Goal: Task Accomplishment & Management: Manage account settings

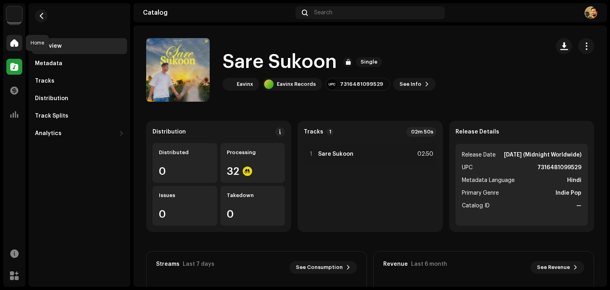
click at [14, 46] on span at bounding box center [14, 43] width 8 height 6
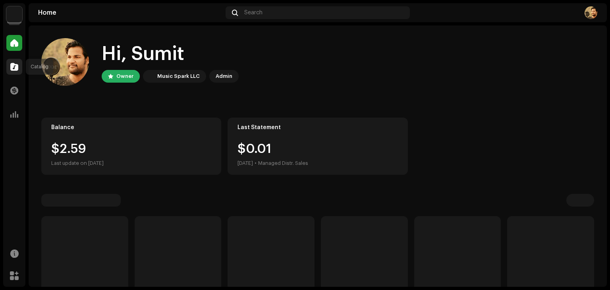
click at [16, 69] on span at bounding box center [14, 66] width 8 height 6
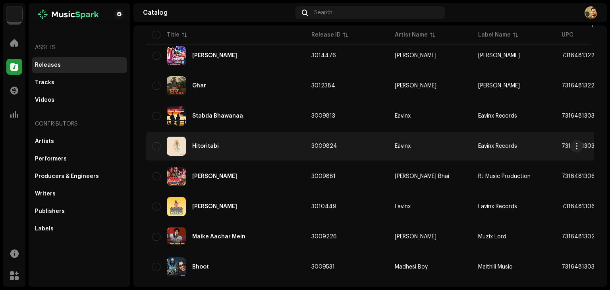
scroll to position [278, 0]
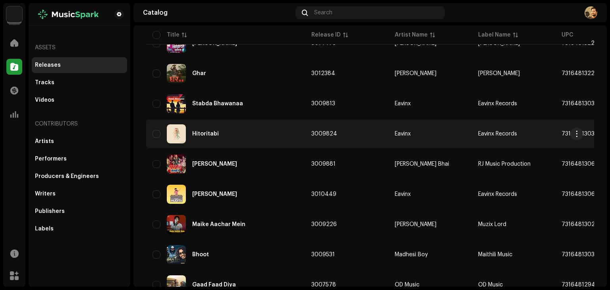
click at [208, 136] on div "Hitoritabi" at bounding box center [205, 134] width 27 height 6
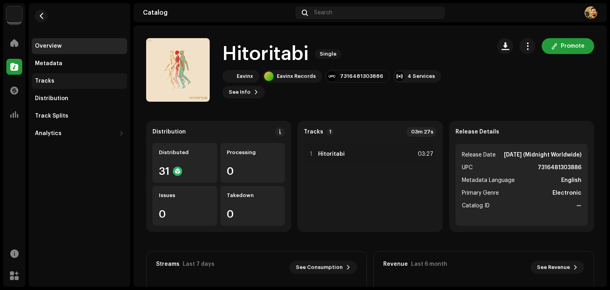
click at [73, 84] on div "Tracks" at bounding box center [79, 81] width 95 height 16
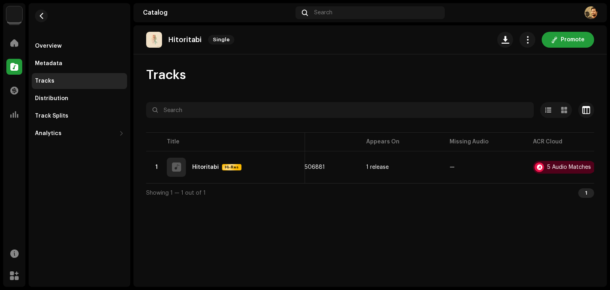
scroll to position [0, 211]
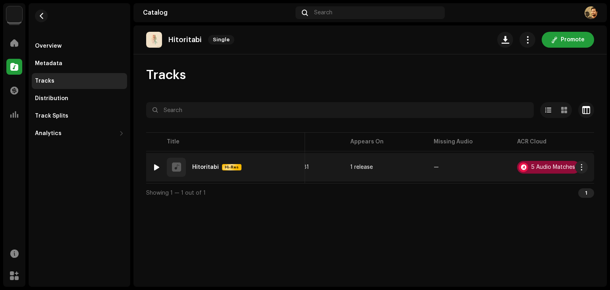
click at [549, 169] on div "5 Audio Matches" at bounding box center [548, 167] width 63 height 13
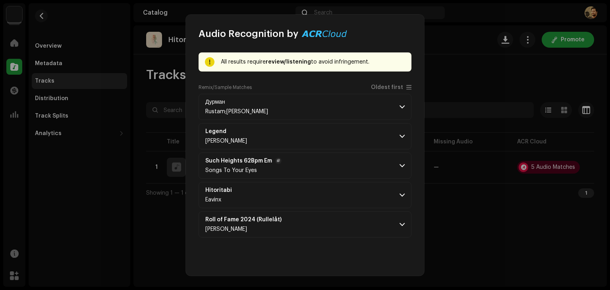
scroll to position [31, 0]
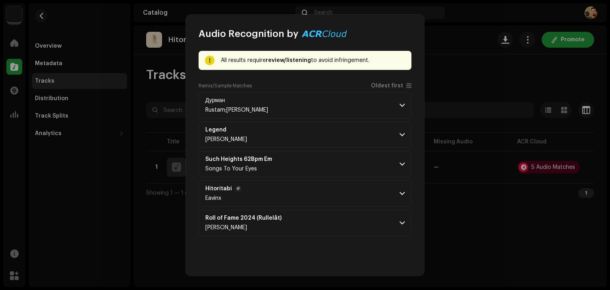
click at [399, 193] on span at bounding box center [401, 193] width 5 height 6
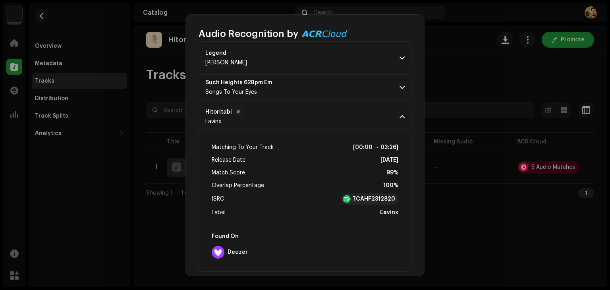
scroll to position [110, 0]
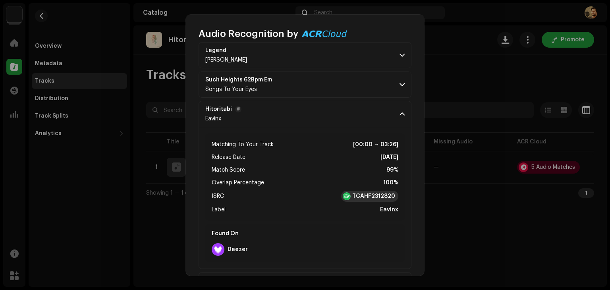
click at [364, 194] on strong "TCAHF2312820" at bounding box center [373, 196] width 43 height 8
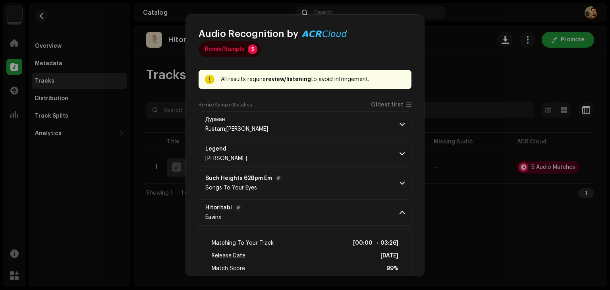
scroll to position [0, 0]
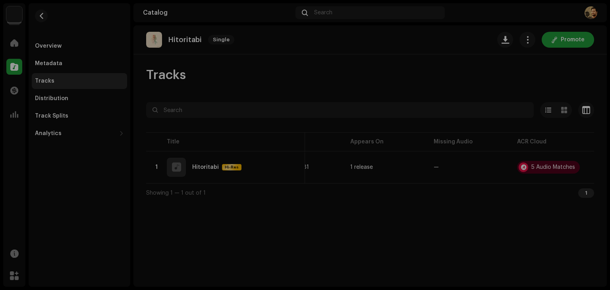
click at [475, 69] on div "Audio Recognition by Remix/Sample 5 All results require review/listening to avo…" at bounding box center [305, 145] width 610 height 290
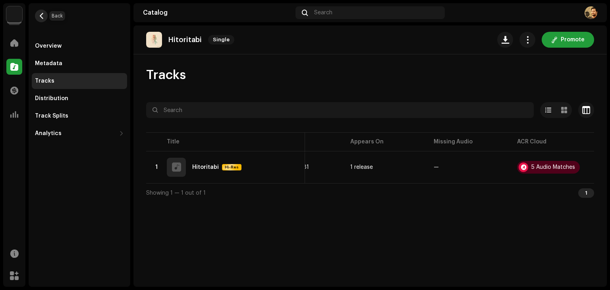
click at [40, 14] on span "button" at bounding box center [41, 16] width 6 height 6
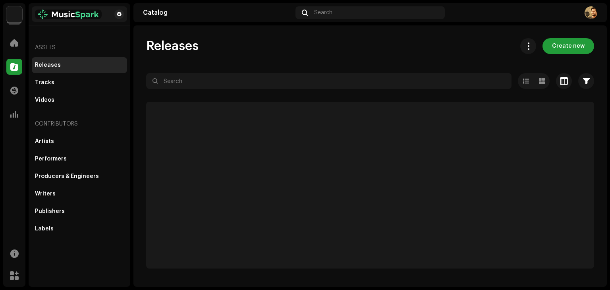
click at [37, 14] on img at bounding box center [68, 15] width 67 height 10
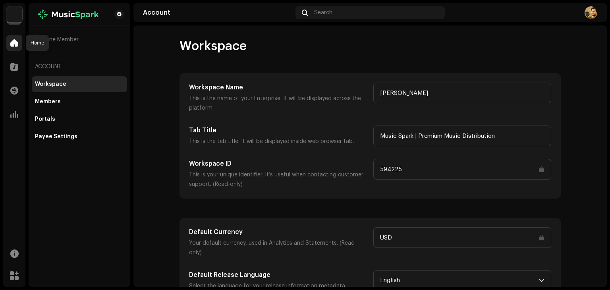
click at [15, 41] on span at bounding box center [14, 43] width 8 height 6
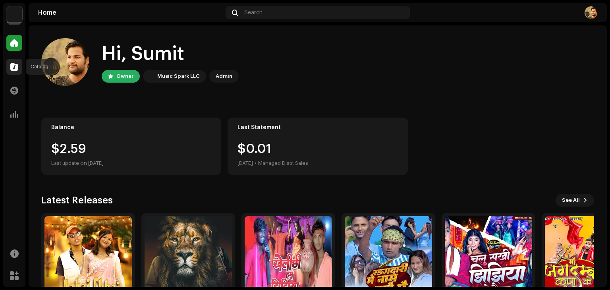
click at [17, 69] on span at bounding box center [14, 66] width 8 height 6
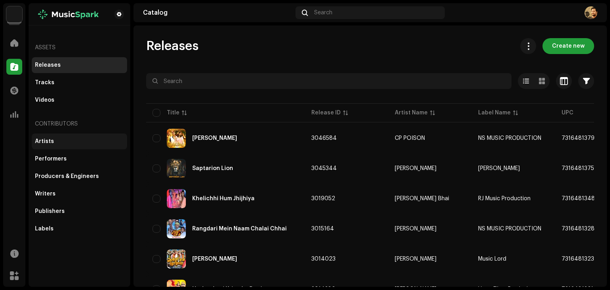
click at [71, 146] on div "Artists" at bounding box center [79, 141] width 95 height 16
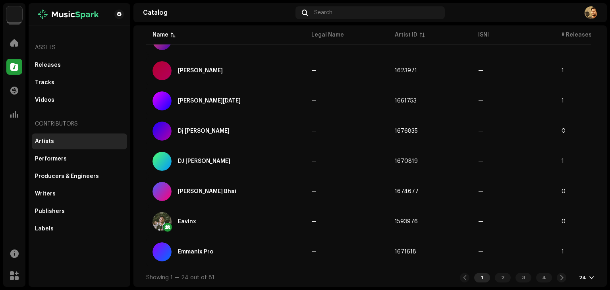
scroll to position [585, 0]
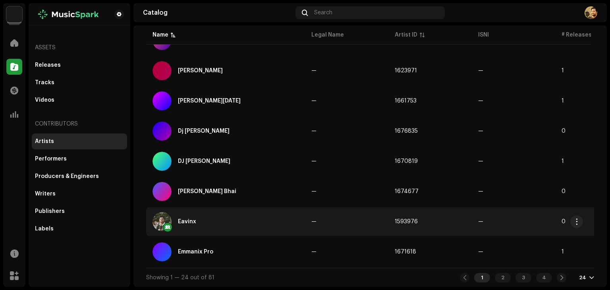
click at [217, 219] on div "Eavinx" at bounding box center [225, 221] width 146 height 19
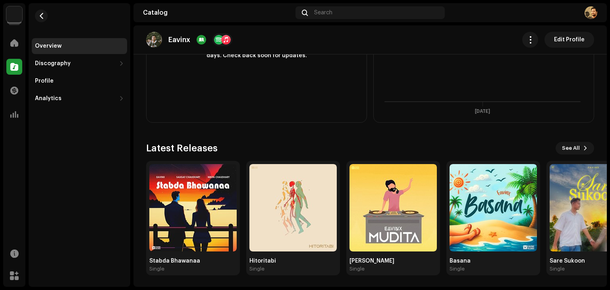
scroll to position [289, 0]
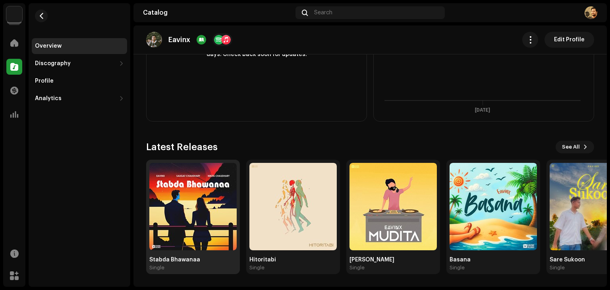
click at [204, 222] on img at bounding box center [192, 206] width 87 height 87
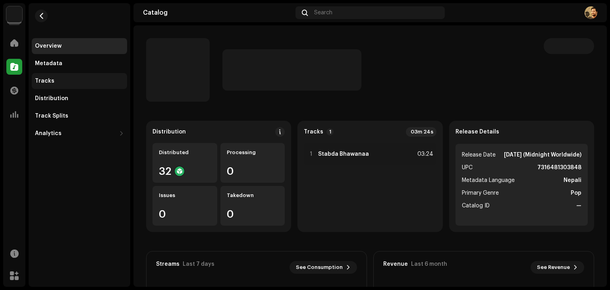
click at [90, 85] on div "Tracks" at bounding box center [79, 81] width 95 height 16
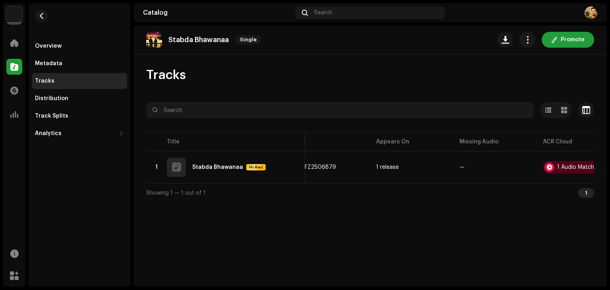
scroll to position [0, 211]
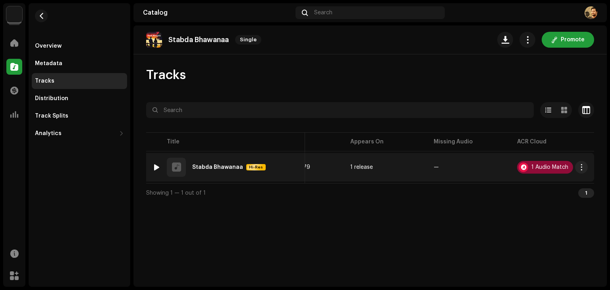
click at [535, 165] on div "1 Audio Match" at bounding box center [549, 167] width 37 height 6
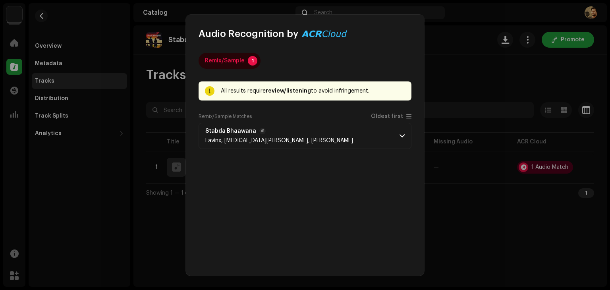
click at [399, 139] on span at bounding box center [401, 136] width 5 height 6
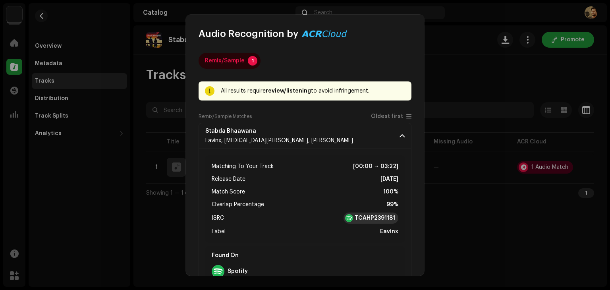
click at [367, 217] on strong "TCAHP2391181" at bounding box center [374, 218] width 40 height 8
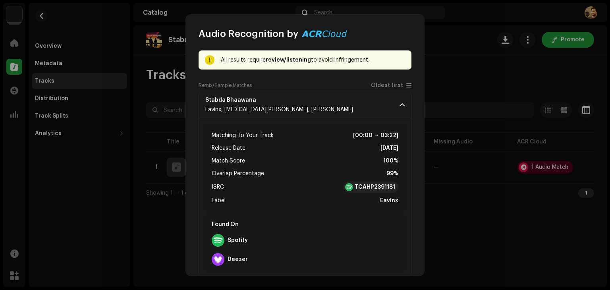
scroll to position [0, 0]
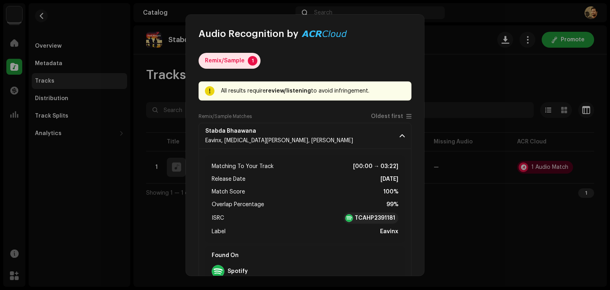
click at [233, 62] on div "Remix/Sample" at bounding box center [225, 61] width 40 height 16
click at [236, 55] on div "Remix/Sample" at bounding box center [225, 61] width 40 height 16
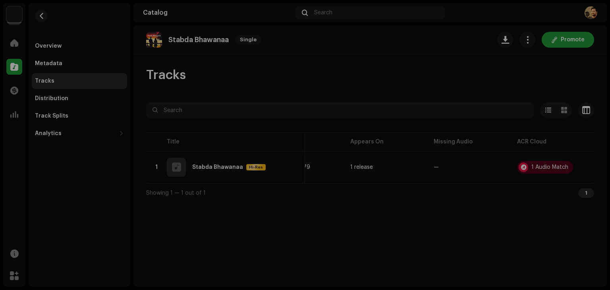
click at [483, 58] on div "Audio Recognition by Remix/Sample 1 All results require review/listening to avo…" at bounding box center [305, 145] width 610 height 290
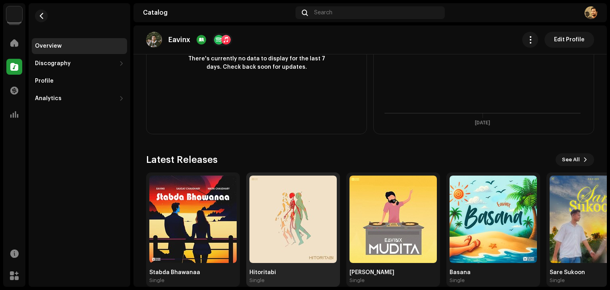
scroll to position [289, 0]
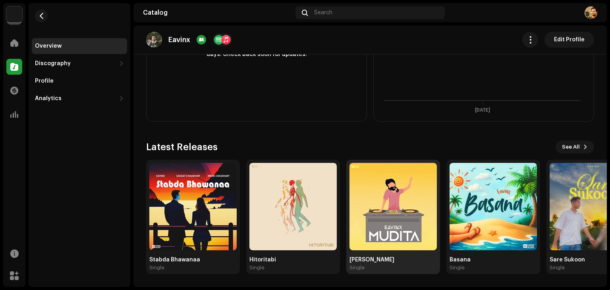
click at [399, 200] on img at bounding box center [392, 206] width 87 height 87
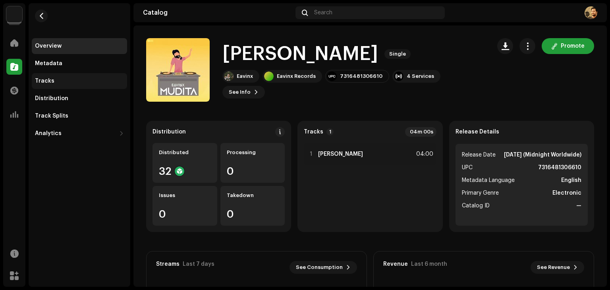
click at [110, 78] on div "Tracks" at bounding box center [79, 81] width 89 height 6
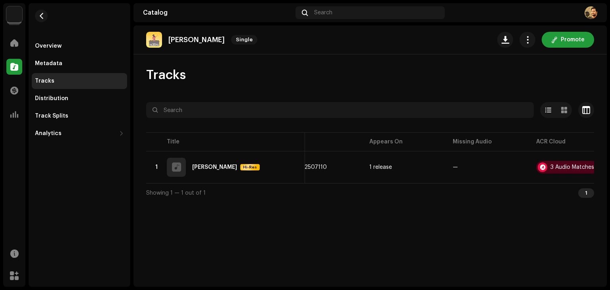
scroll to position [0, 211]
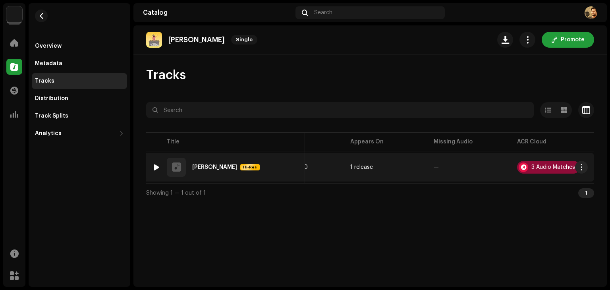
click at [544, 166] on div "3 Audio Matches" at bounding box center [553, 167] width 44 height 6
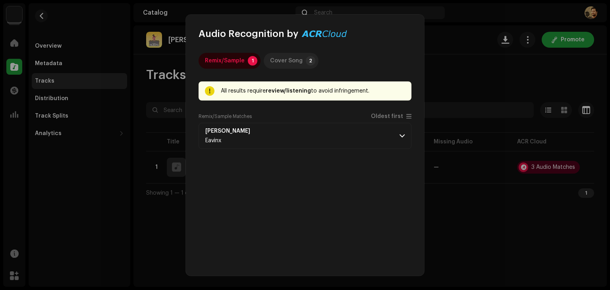
click at [298, 56] on div "Cover Song" at bounding box center [286, 61] width 33 height 16
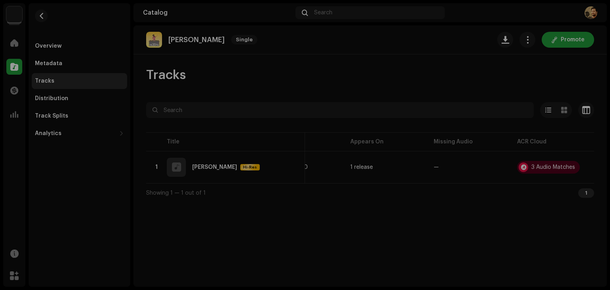
click at [164, 54] on div "Audio Recognition by Remix/Sample 1 Cover Song 2 All results require review/lis…" at bounding box center [305, 145] width 610 height 290
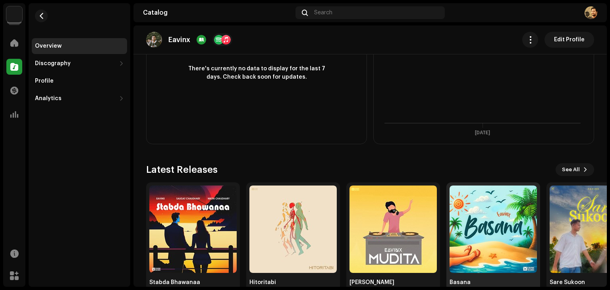
scroll to position [278, 0]
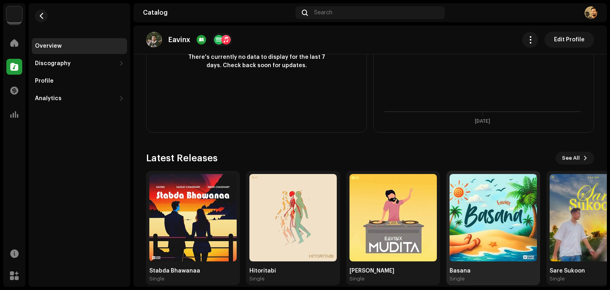
click at [500, 249] on img at bounding box center [492, 217] width 87 height 87
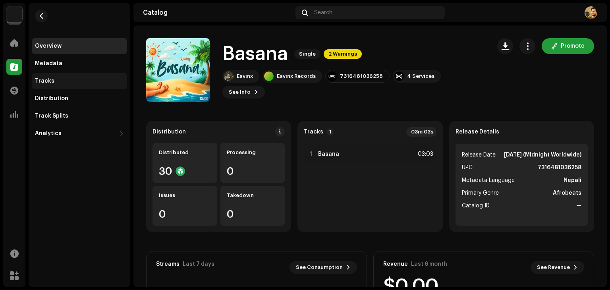
click at [94, 87] on div "Tracks" at bounding box center [79, 81] width 95 height 16
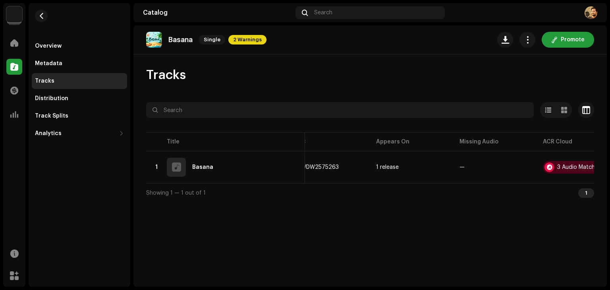
scroll to position [0, 211]
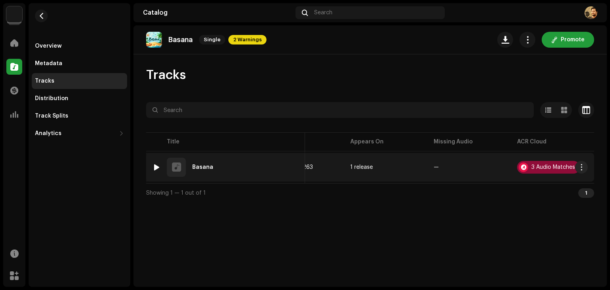
click at [562, 165] on div "3 Audio Matches" at bounding box center [553, 167] width 44 height 6
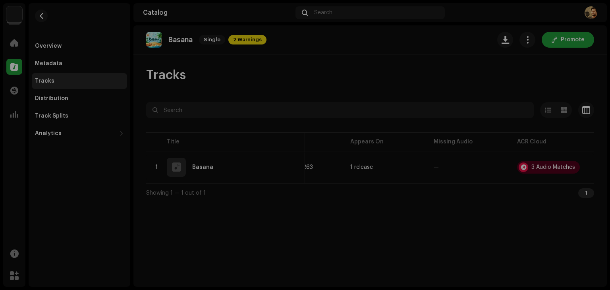
click at [152, 56] on div "Audio Recognition by Remix/Sample 3 All results require review/listening to avo…" at bounding box center [305, 145] width 610 height 290
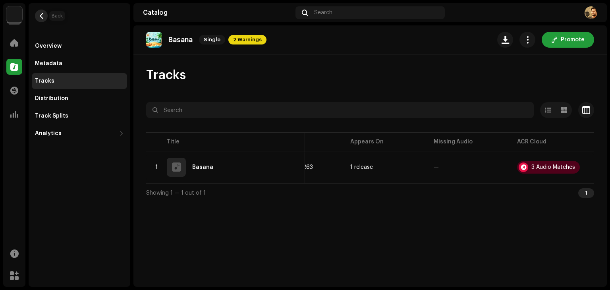
click at [43, 12] on button "button" at bounding box center [41, 16] width 13 height 13
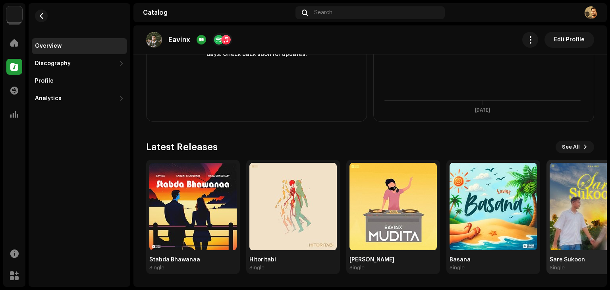
click at [579, 226] on img at bounding box center [592, 206] width 87 height 87
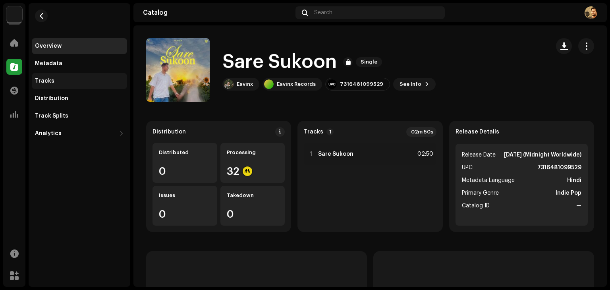
click at [48, 77] on div "Tracks" at bounding box center [79, 81] width 95 height 16
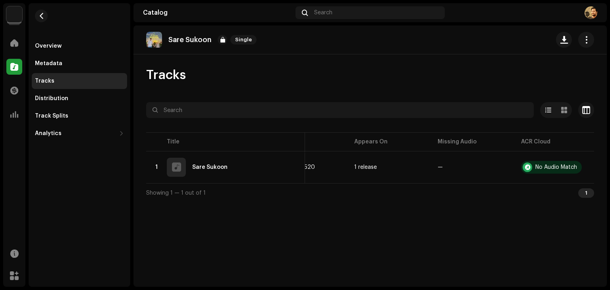
scroll to position [0, 211]
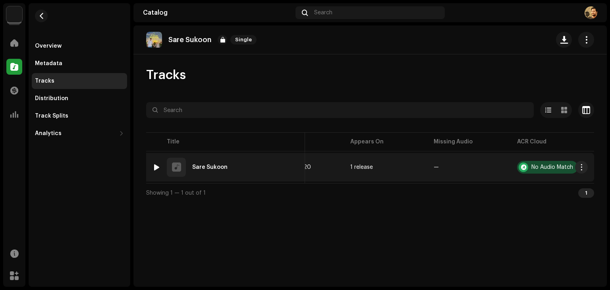
click at [529, 165] on div "No Audio Match" at bounding box center [547, 167] width 61 height 13
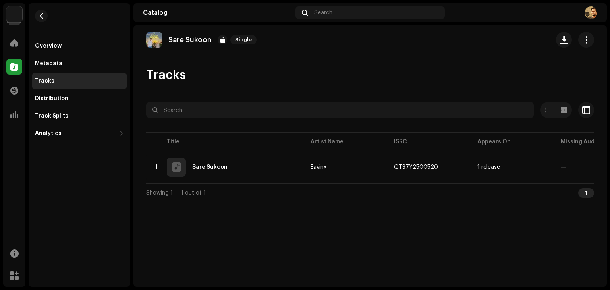
scroll to position [0, 0]
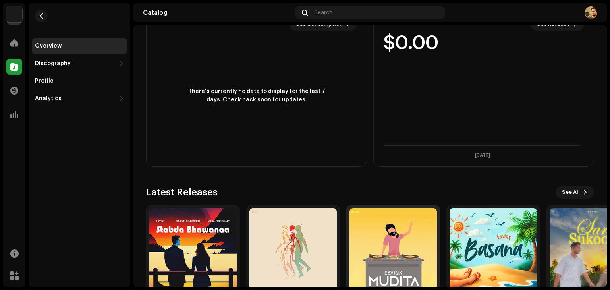
scroll to position [289, 0]
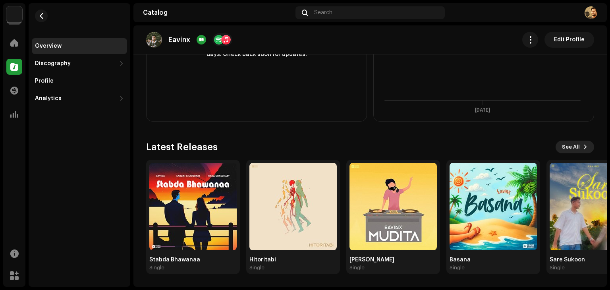
click at [569, 150] on span "See All" at bounding box center [571, 147] width 18 height 16
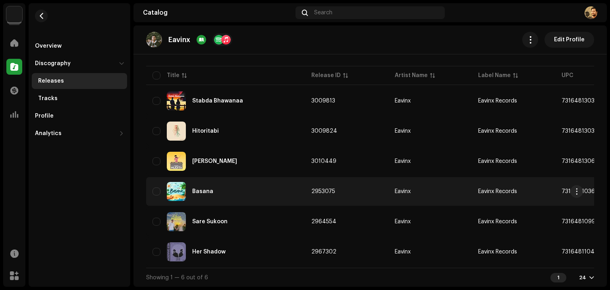
scroll to position [69, 0]
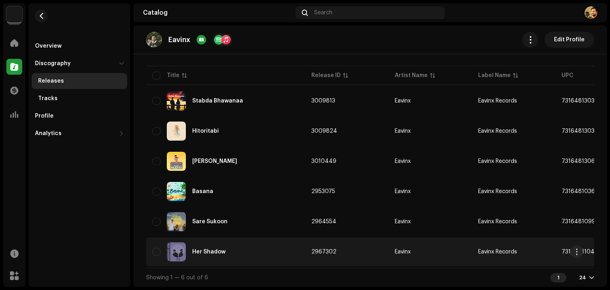
click at [200, 251] on div "Her Shadow" at bounding box center [225, 251] width 146 height 19
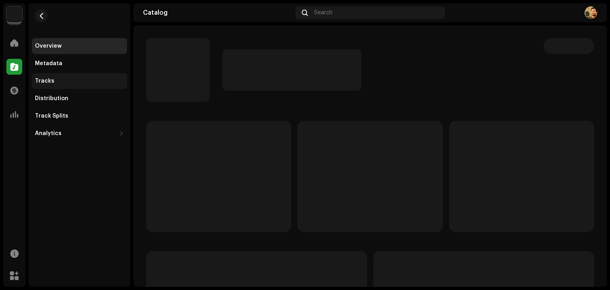
click at [85, 80] on div "Tracks" at bounding box center [79, 81] width 89 height 6
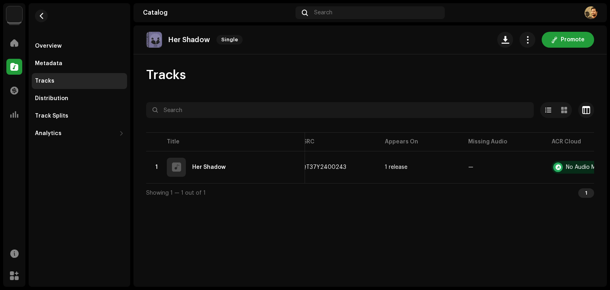
scroll to position [0, 211]
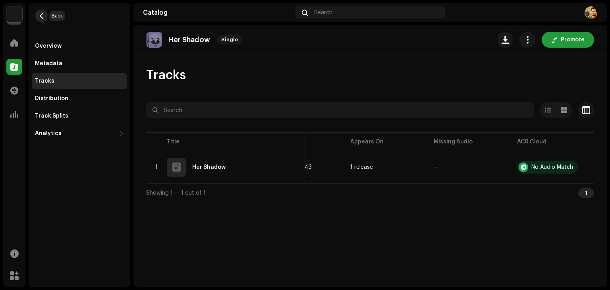
click at [41, 16] on span "button" at bounding box center [41, 16] width 6 height 6
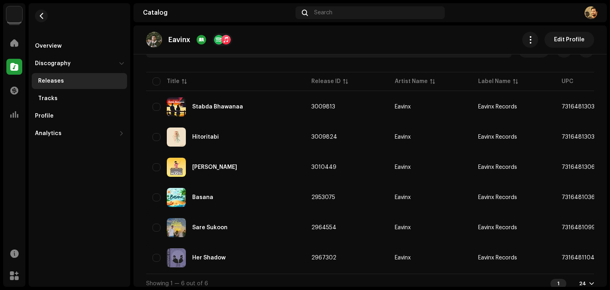
scroll to position [69, 0]
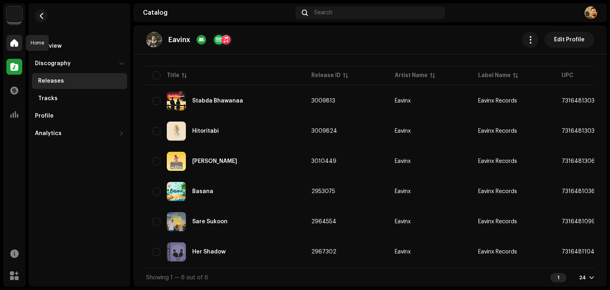
click at [14, 48] on div at bounding box center [14, 43] width 16 height 16
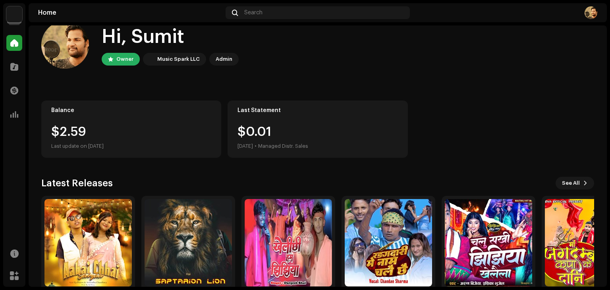
scroll to position [53, 0]
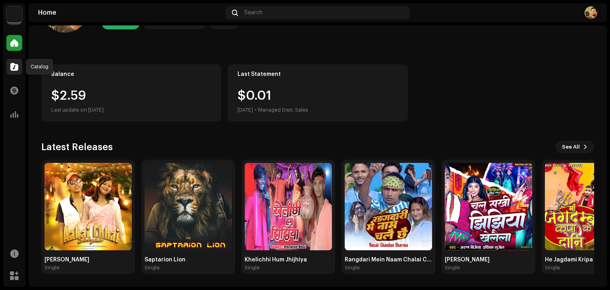
click at [10, 66] on div at bounding box center [14, 67] width 16 height 16
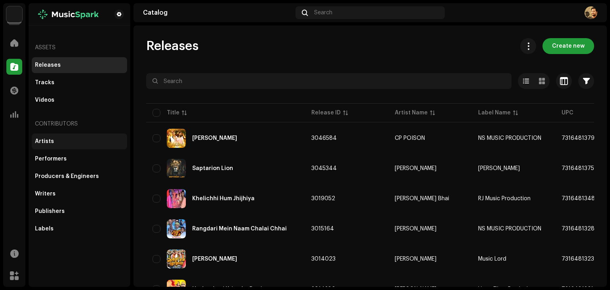
click at [59, 144] on div "Artists" at bounding box center [79, 141] width 95 height 16
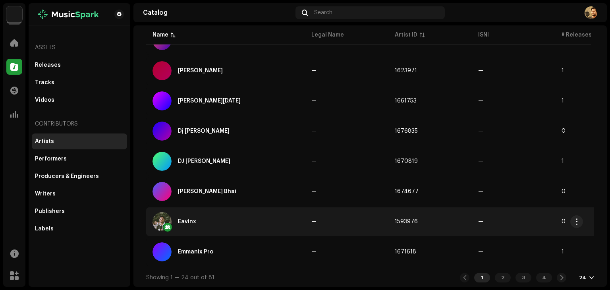
click at [202, 212] on div "Eavinx" at bounding box center [225, 221] width 146 height 19
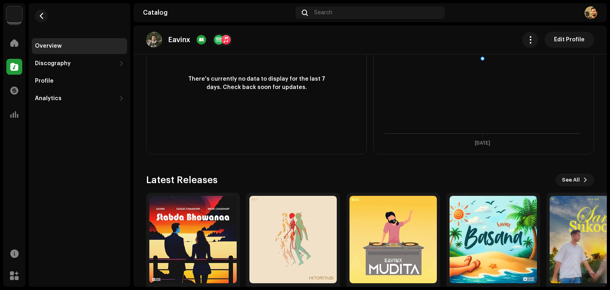
scroll to position [289, 0]
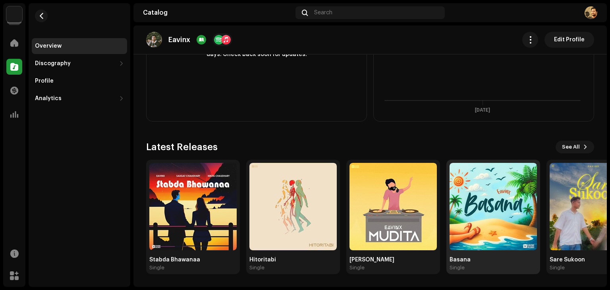
click at [501, 201] on img at bounding box center [492, 206] width 87 height 87
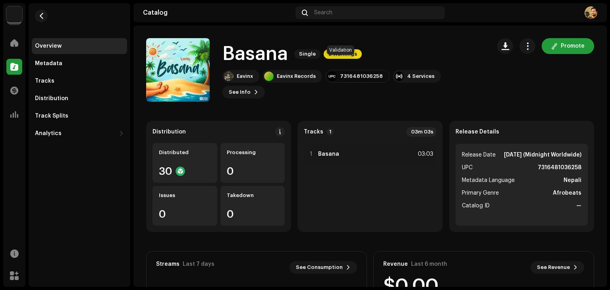
click at [340, 59] on span "2 Warnings" at bounding box center [342, 54] width 38 height 10
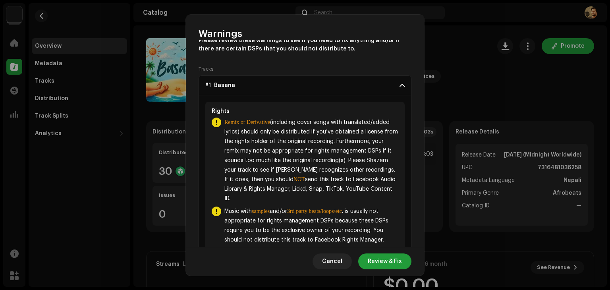
scroll to position [63, 0]
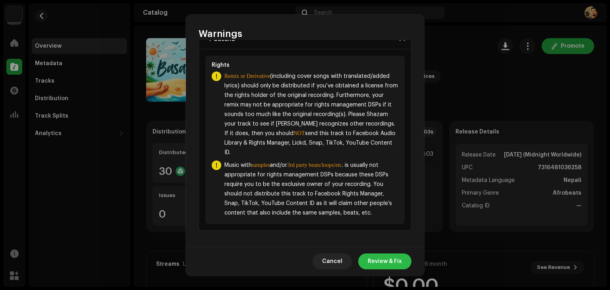
click at [378, 256] on span "Review & Fix" at bounding box center [384, 261] width 34 height 16
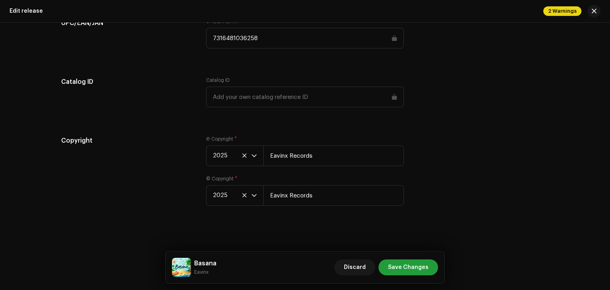
scroll to position [1179, 0]
click at [594, 12] on span "button" at bounding box center [593, 11] width 5 height 6
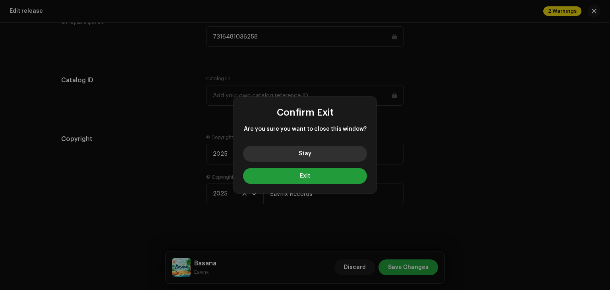
click at [330, 155] on button "Stay" at bounding box center [305, 154] width 124 height 16
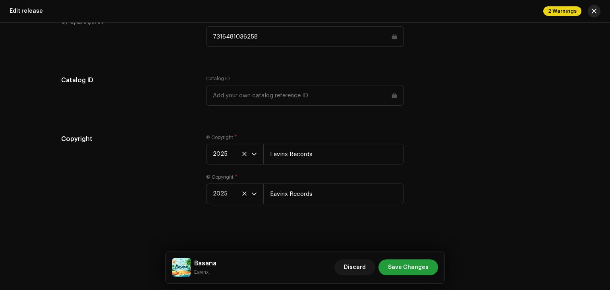
click at [596, 9] on button "button" at bounding box center [593, 11] width 13 height 13
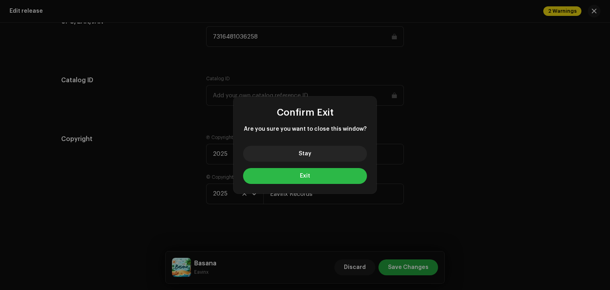
click at [316, 180] on button "Exit" at bounding box center [305, 176] width 124 height 16
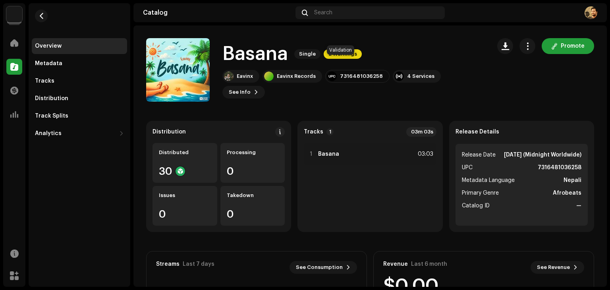
click at [348, 59] on span "2 Warnings" at bounding box center [342, 54] width 38 height 10
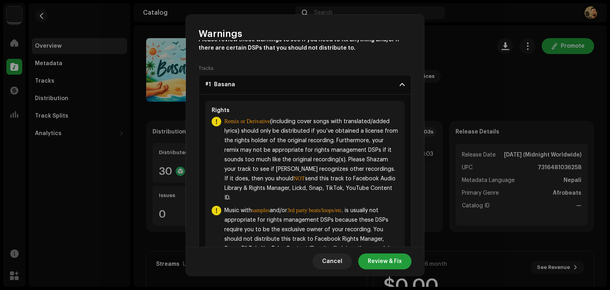
scroll to position [63, 0]
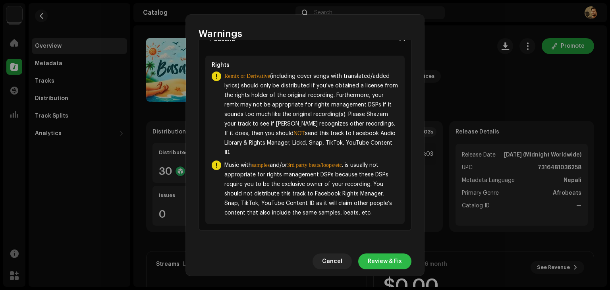
click at [390, 257] on span "Review & Fix" at bounding box center [384, 261] width 34 height 16
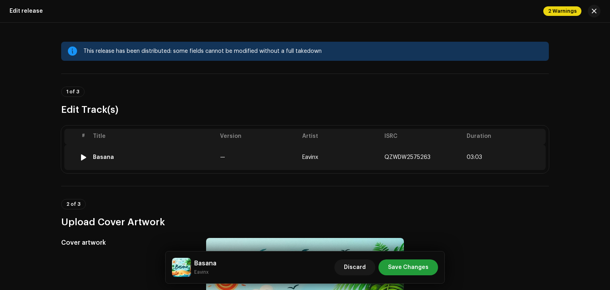
click at [268, 158] on td "—" at bounding box center [258, 156] width 82 height 25
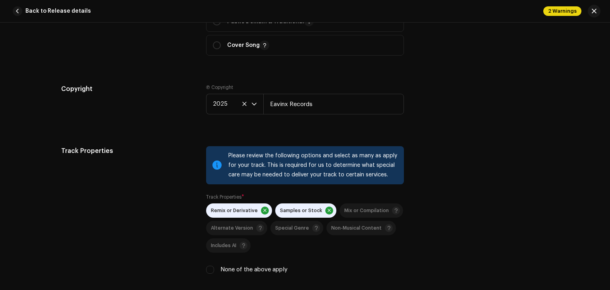
scroll to position [1151, 0]
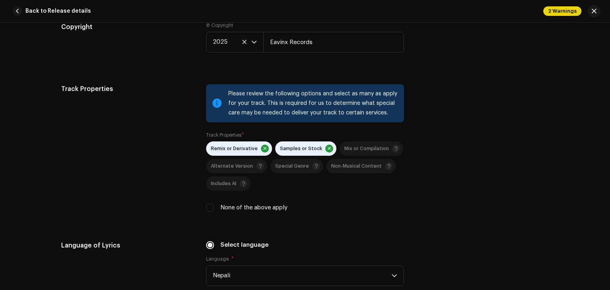
click at [325, 151] on span at bounding box center [329, 148] width 8 height 8
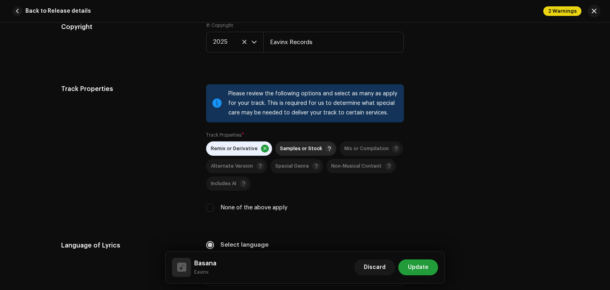
click at [261, 151] on span at bounding box center [265, 148] width 8 height 8
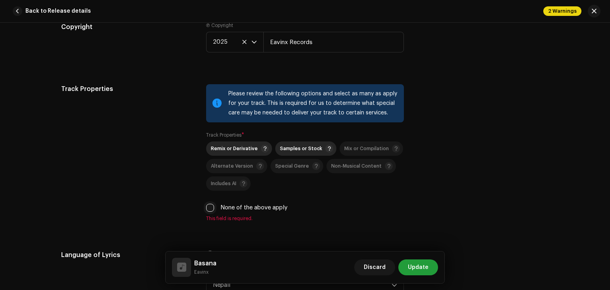
click at [206, 209] on input "None of the above apply" at bounding box center [210, 208] width 8 height 8
checkbox input "true"
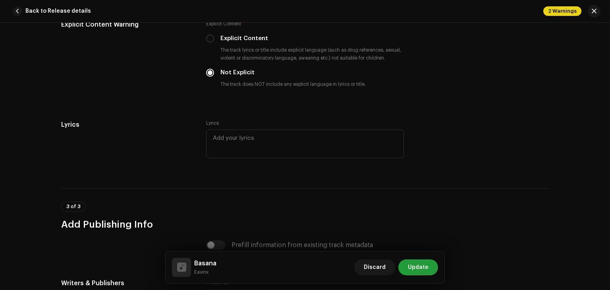
scroll to position [1468, 0]
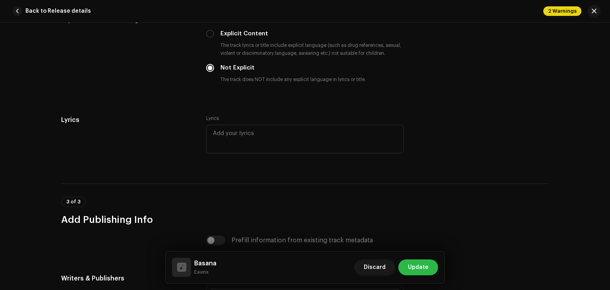
click at [424, 267] on span "Update" at bounding box center [418, 267] width 21 height 16
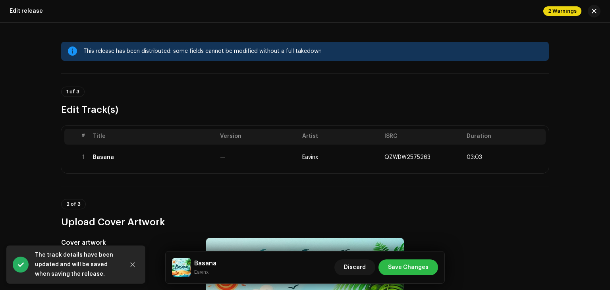
click at [416, 266] on span "Save Changes" at bounding box center [408, 267] width 40 height 16
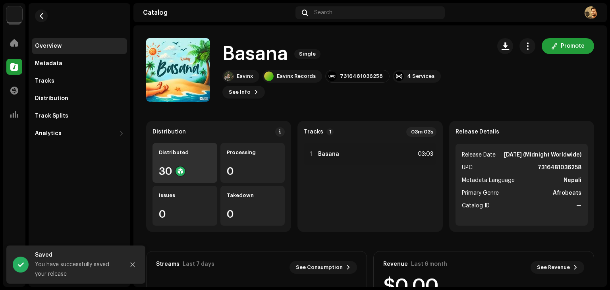
click at [197, 166] on div "30" at bounding box center [185, 171] width 52 height 10
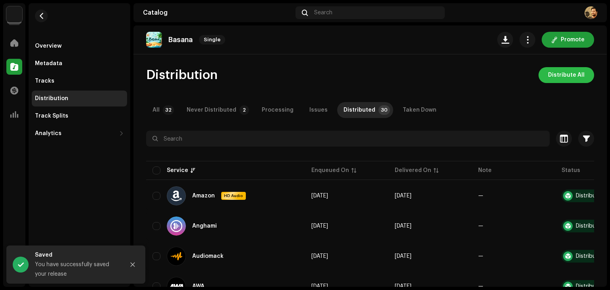
click at [567, 77] on span "Distribute All" at bounding box center [566, 75] width 37 height 16
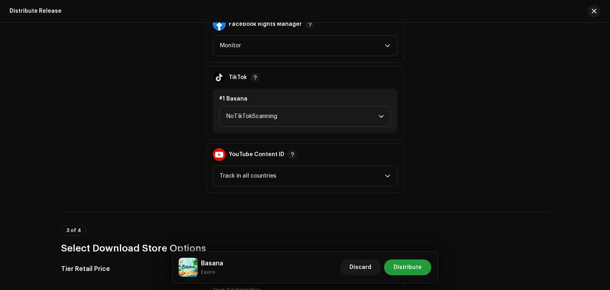
scroll to position [992, 0]
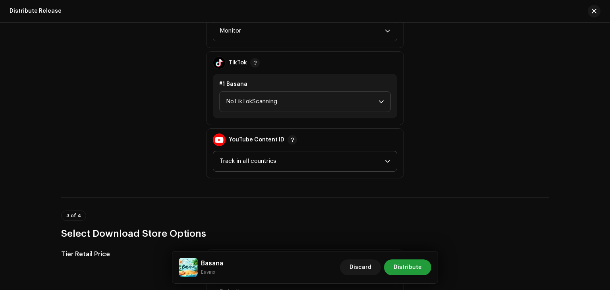
click at [313, 161] on span "Track in all countries" at bounding box center [301, 161] width 165 height 20
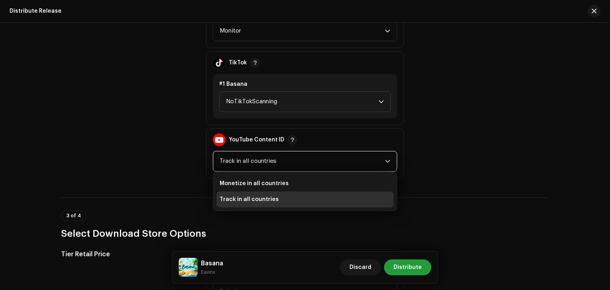
click at [313, 161] on span "Track in all countries" at bounding box center [301, 161] width 165 height 20
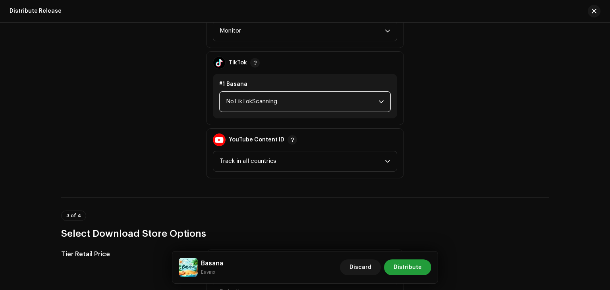
click at [320, 102] on span "NoTikTokScanning" at bounding box center [302, 102] width 152 height 20
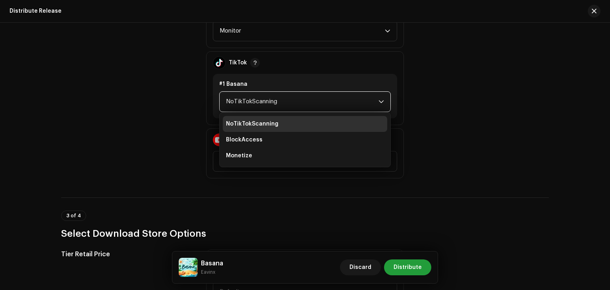
click at [319, 102] on span "NoTikTokScanning" at bounding box center [302, 102] width 152 height 20
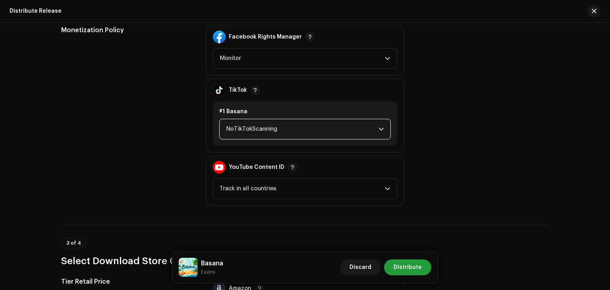
scroll to position [913, 0]
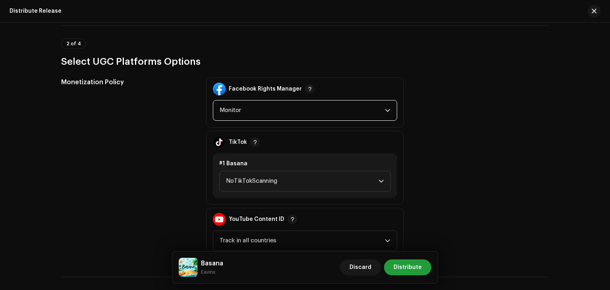
click at [321, 110] on span "Monitor" at bounding box center [301, 110] width 165 height 20
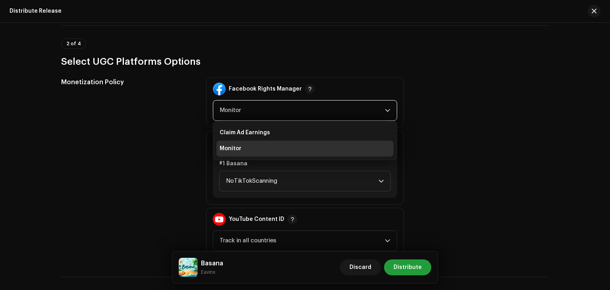
click at [320, 108] on span "Monitor" at bounding box center [301, 110] width 165 height 20
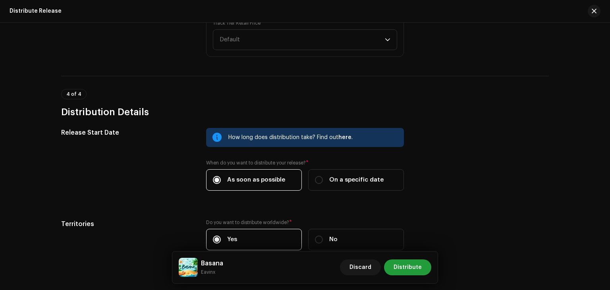
scroll to position [1310, 0]
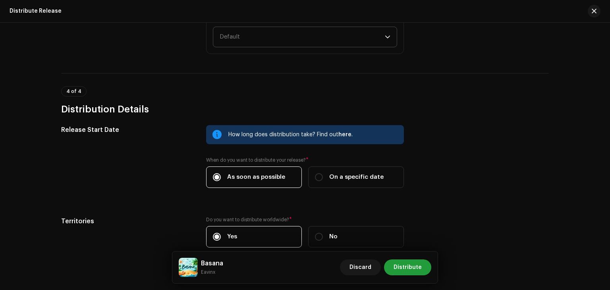
click at [340, 37] on span "Default" at bounding box center [301, 37] width 165 height 20
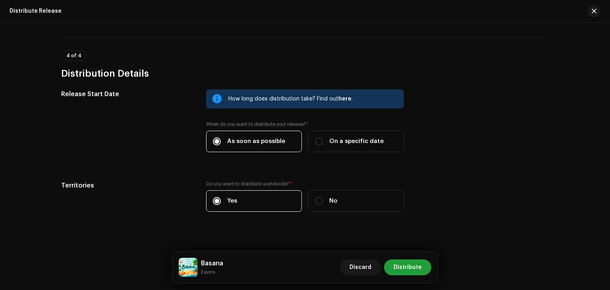
scroll to position [1352, 0]
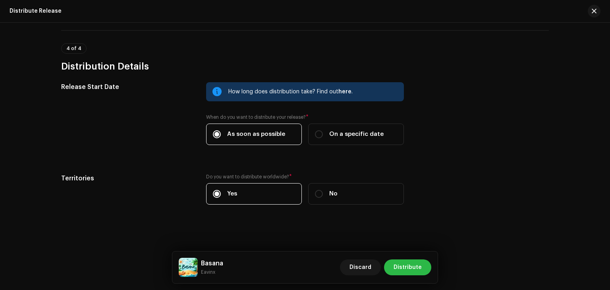
click at [401, 264] on span "Distribute" at bounding box center [407, 267] width 28 height 16
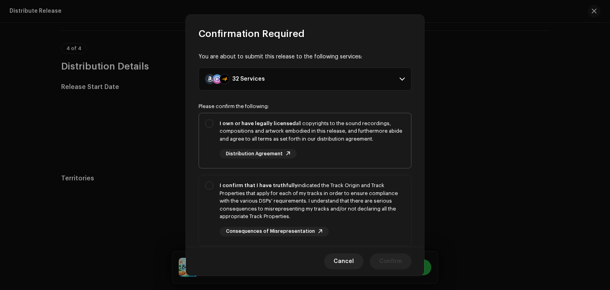
click at [314, 137] on div "I own or have legally licensed all copyrights to the sound recordings, composit…" at bounding box center [311, 130] width 185 height 23
checkbox input "true"
click at [303, 180] on div "I confirm that I have truthfully indicated the Track Origin and Track Propertie…" at bounding box center [305, 208] width 212 height 67
checkbox input "true"
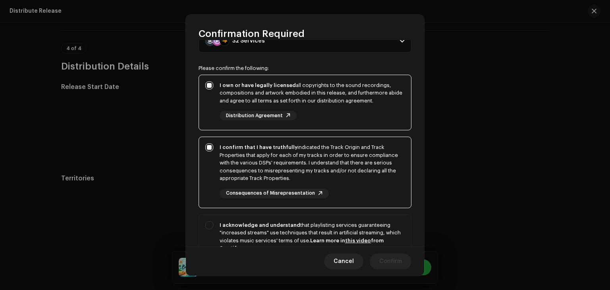
scroll to position [135, 0]
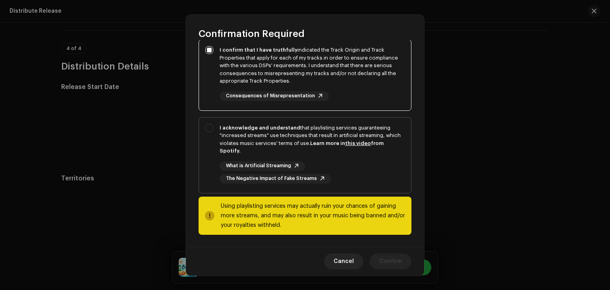
click at [322, 144] on strong "Learn more in this video from Spotify." at bounding box center [301, 146] width 164 height 13
checkbox input "true"
click at [387, 258] on span "Confirm" at bounding box center [390, 261] width 23 height 16
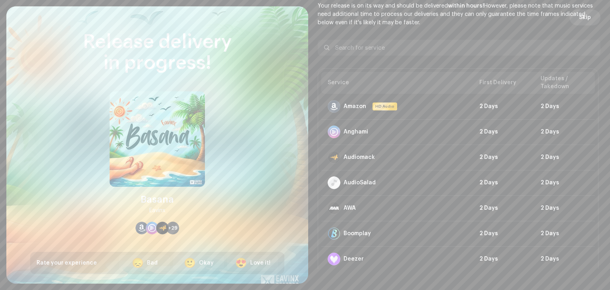
click at [583, 17] on span "Skip" at bounding box center [585, 18] width 12 height 16
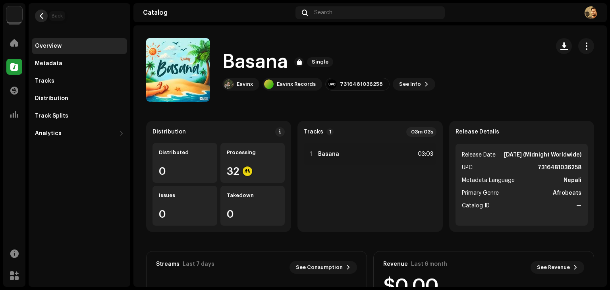
click at [41, 17] on button "button" at bounding box center [41, 16] width 13 height 13
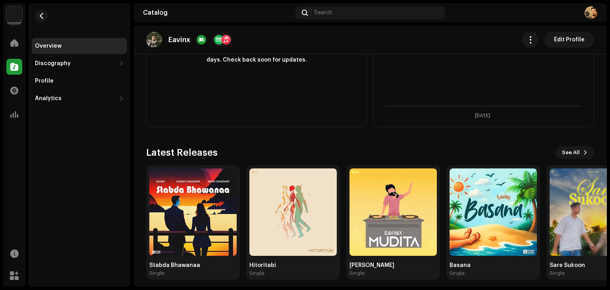
scroll to position [289, 0]
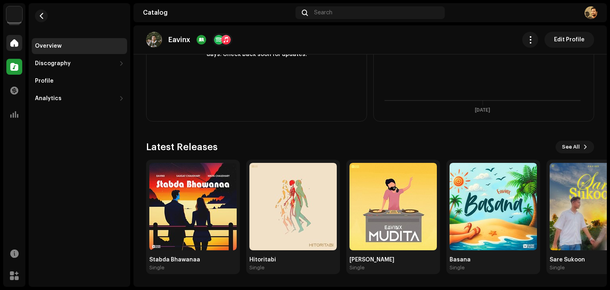
click at [17, 43] on span at bounding box center [14, 43] width 8 height 6
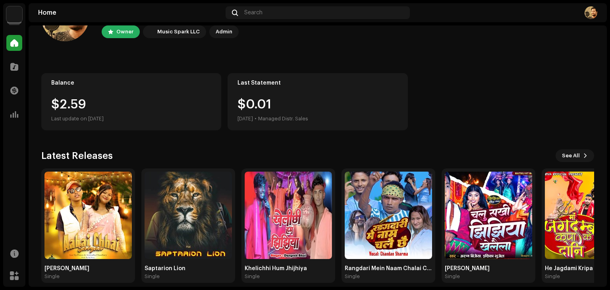
scroll to position [53, 0]
